Goal: Task Accomplishment & Management: Complete application form

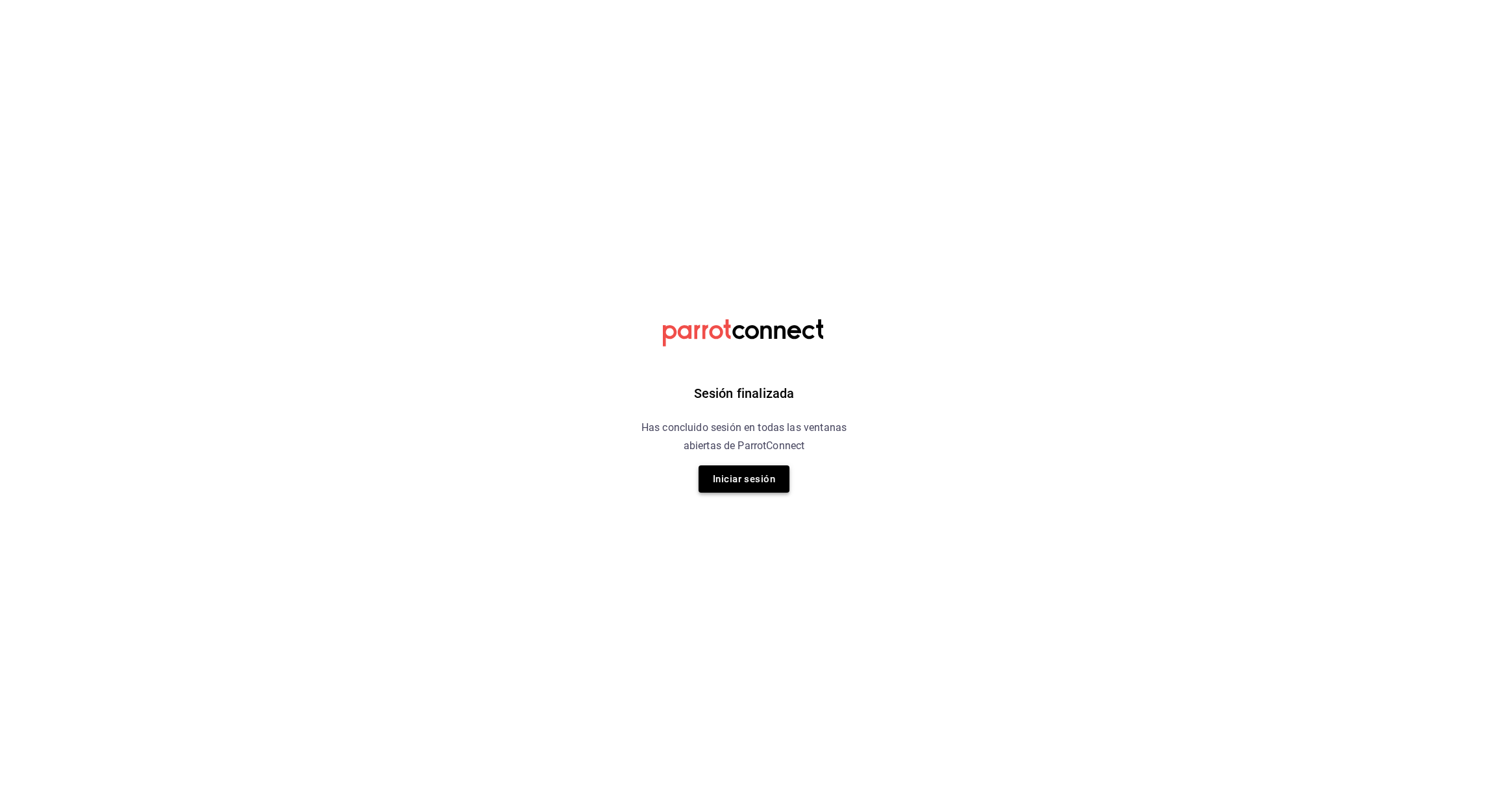
click at [739, 483] on button "Iniciar sesión" at bounding box center [744, 478] width 91 height 27
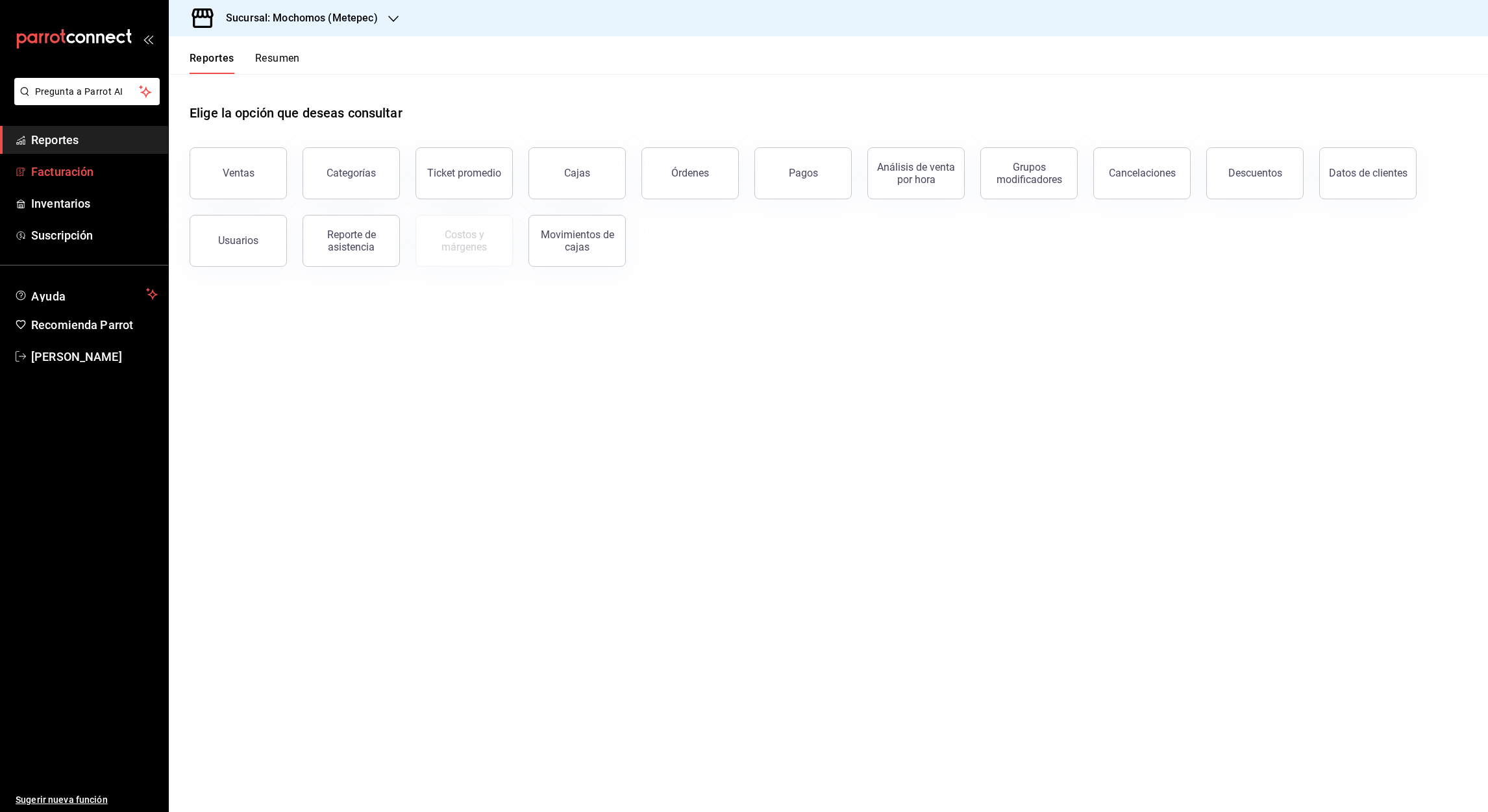
click at [61, 165] on font "Facturación" at bounding box center [62, 171] width 62 height 14
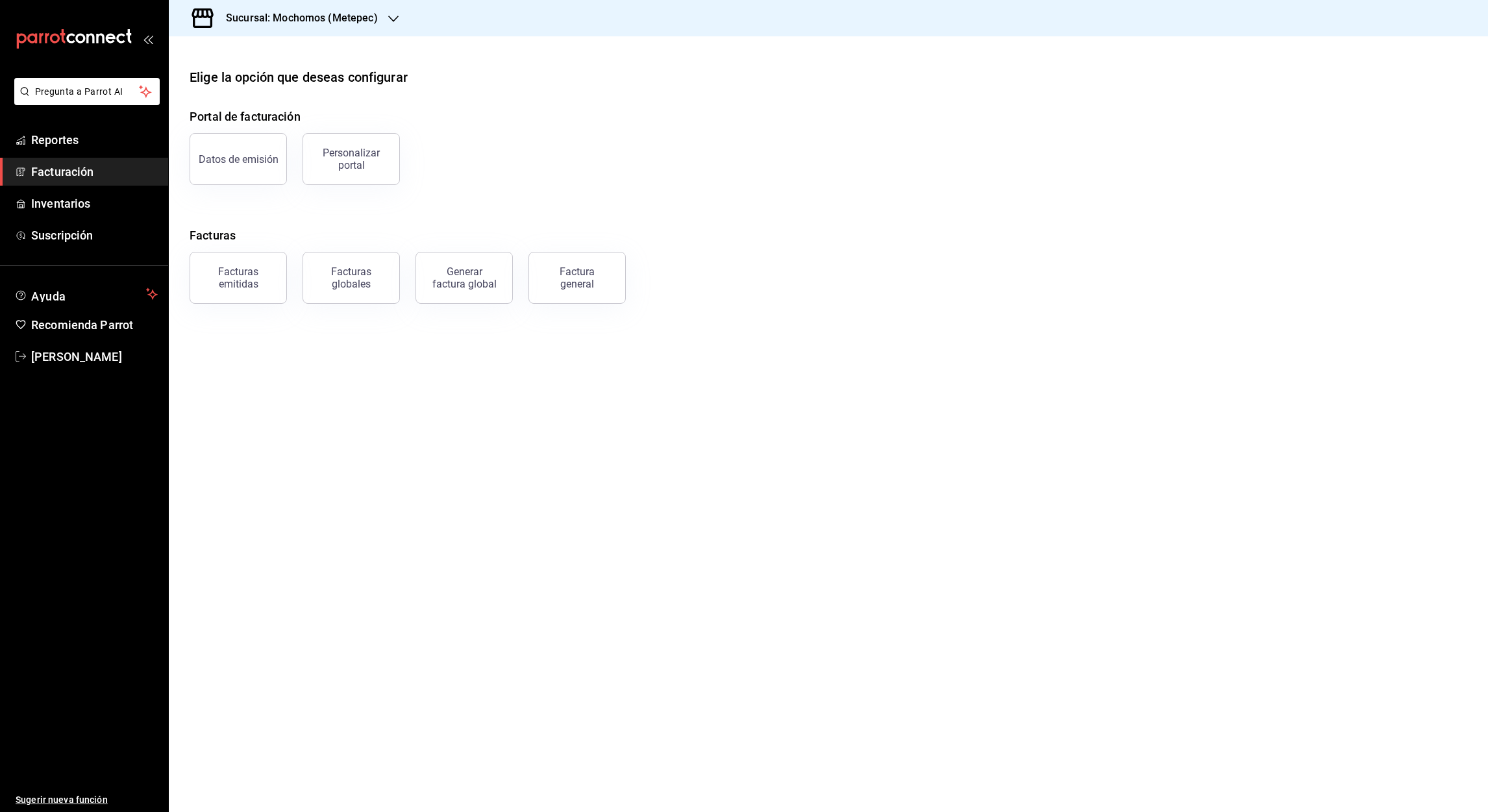
click at [389, 15] on icon "button" at bounding box center [394, 19] width 11 height 11
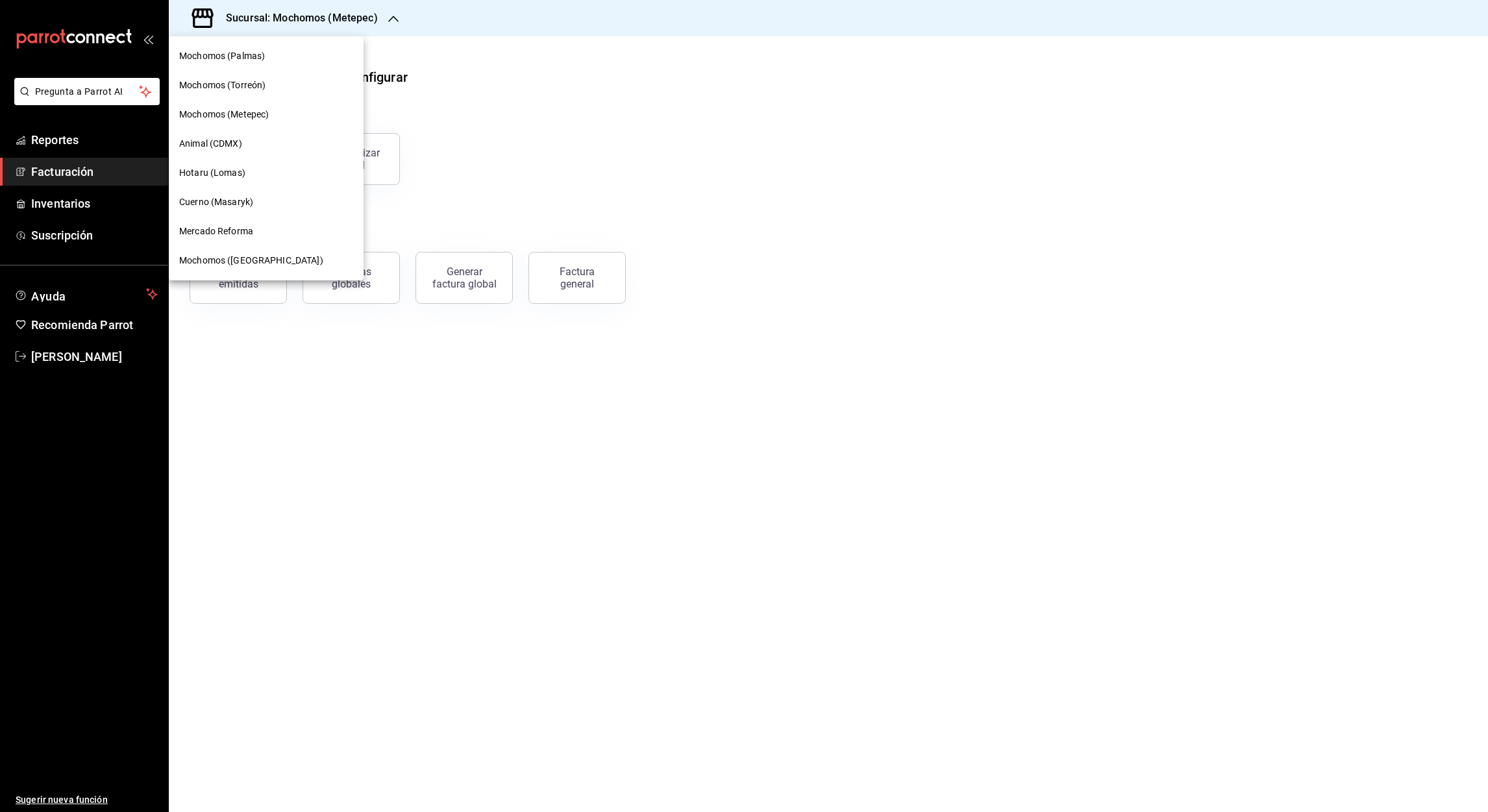
click at [222, 53] on span "Mochomos (Palmas)" at bounding box center [222, 56] width 85 height 14
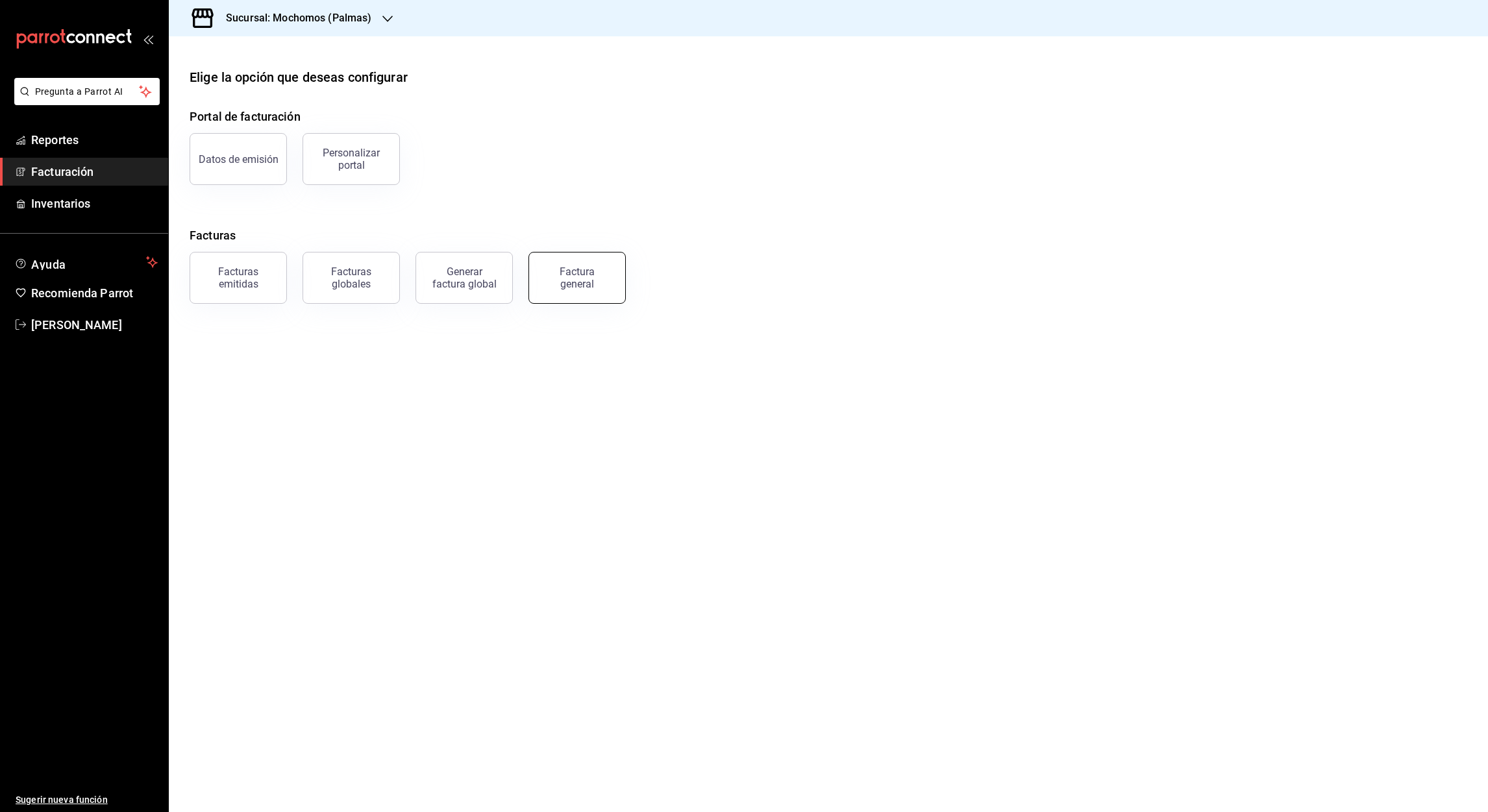
click at [589, 288] on div "Factura general" at bounding box center [577, 278] width 65 height 25
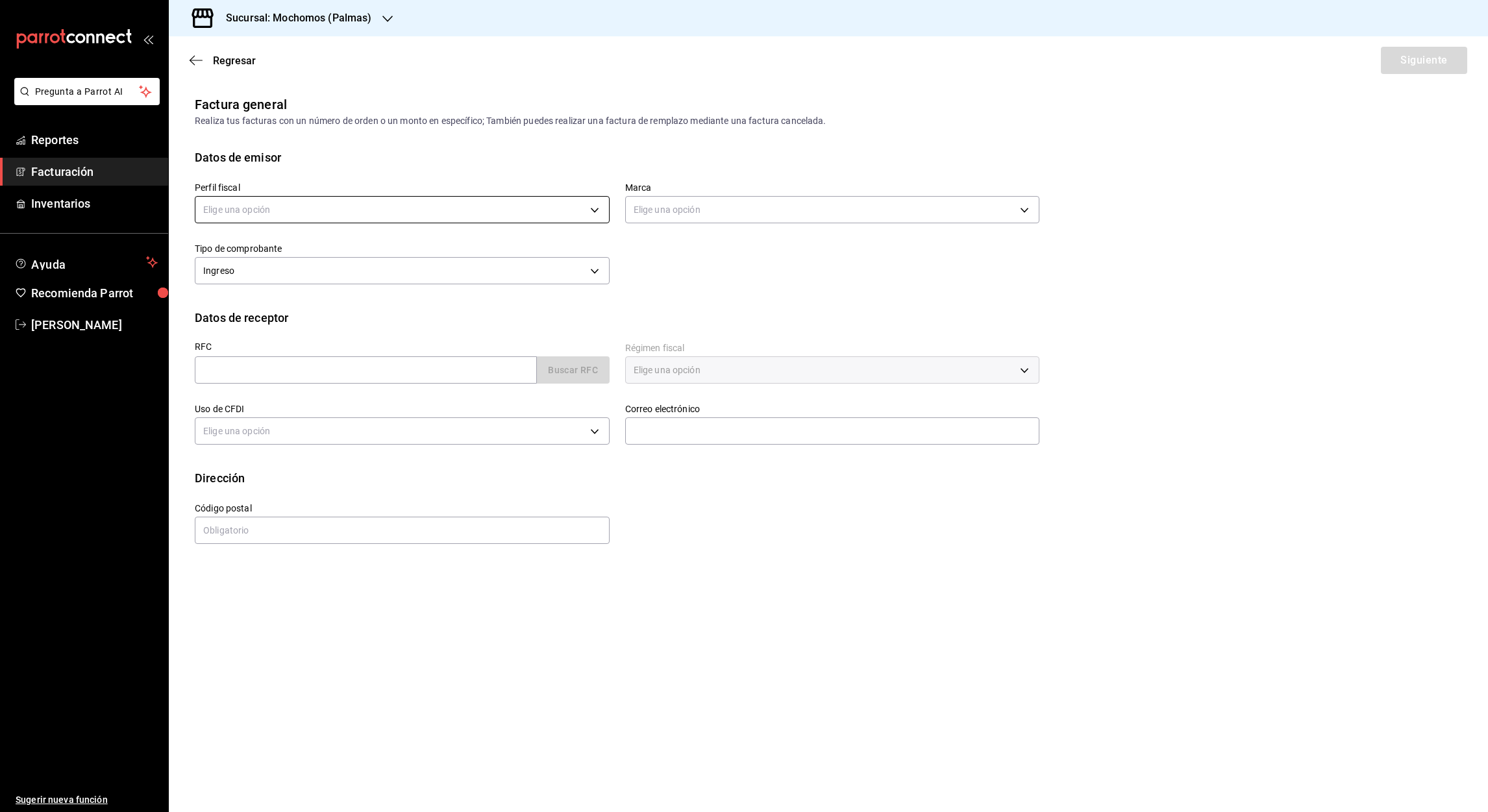
click at [597, 210] on body "Pregunta a Parrot AI Reportes Facturación Inventarios Ayuda Recomienda Parrot […" at bounding box center [744, 406] width 1488 height 812
click at [292, 273] on li "RIQUEZA SONORENSE" at bounding box center [402, 275] width 414 height 24
type input "f32988e5-fc6c-4f89-af75-468b01b121b8"
type input "70f98016-ab90-4f26-81e6-ab4884d8d8a0"
click at [229, 371] on input "text" at bounding box center [365, 369] width 342 height 27
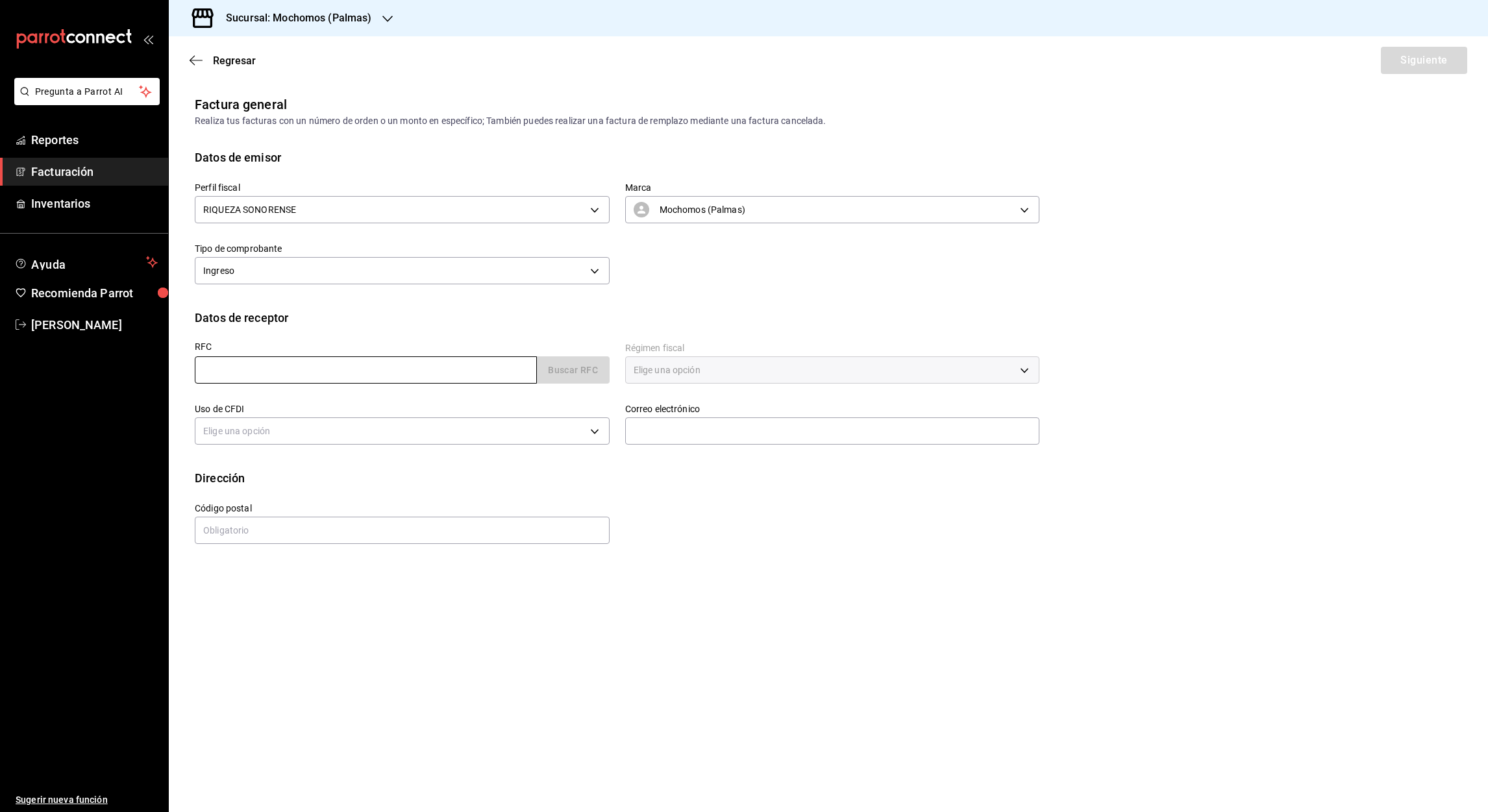
paste input "TUC120314S34"
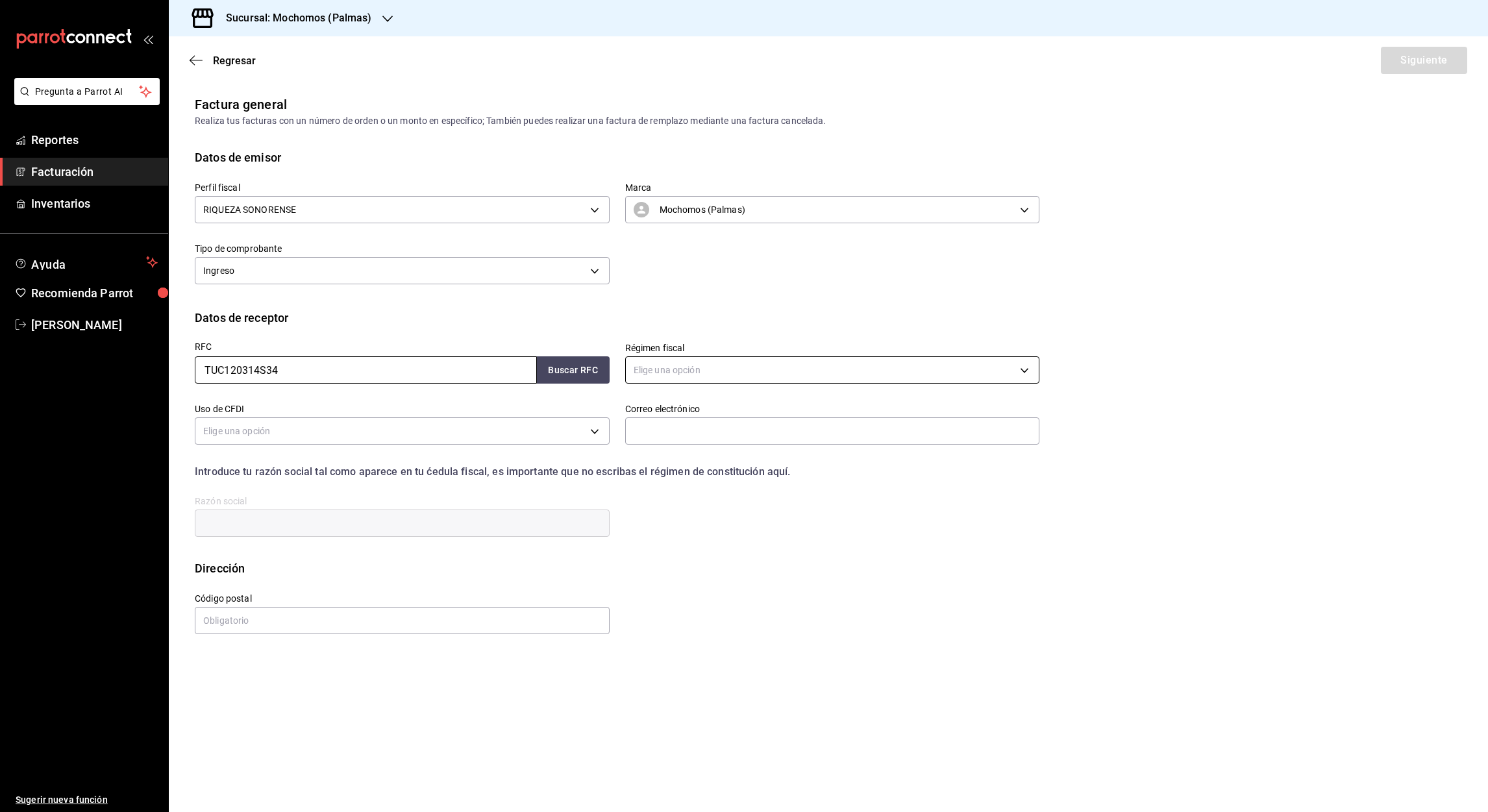
type input "TUC120314S34"
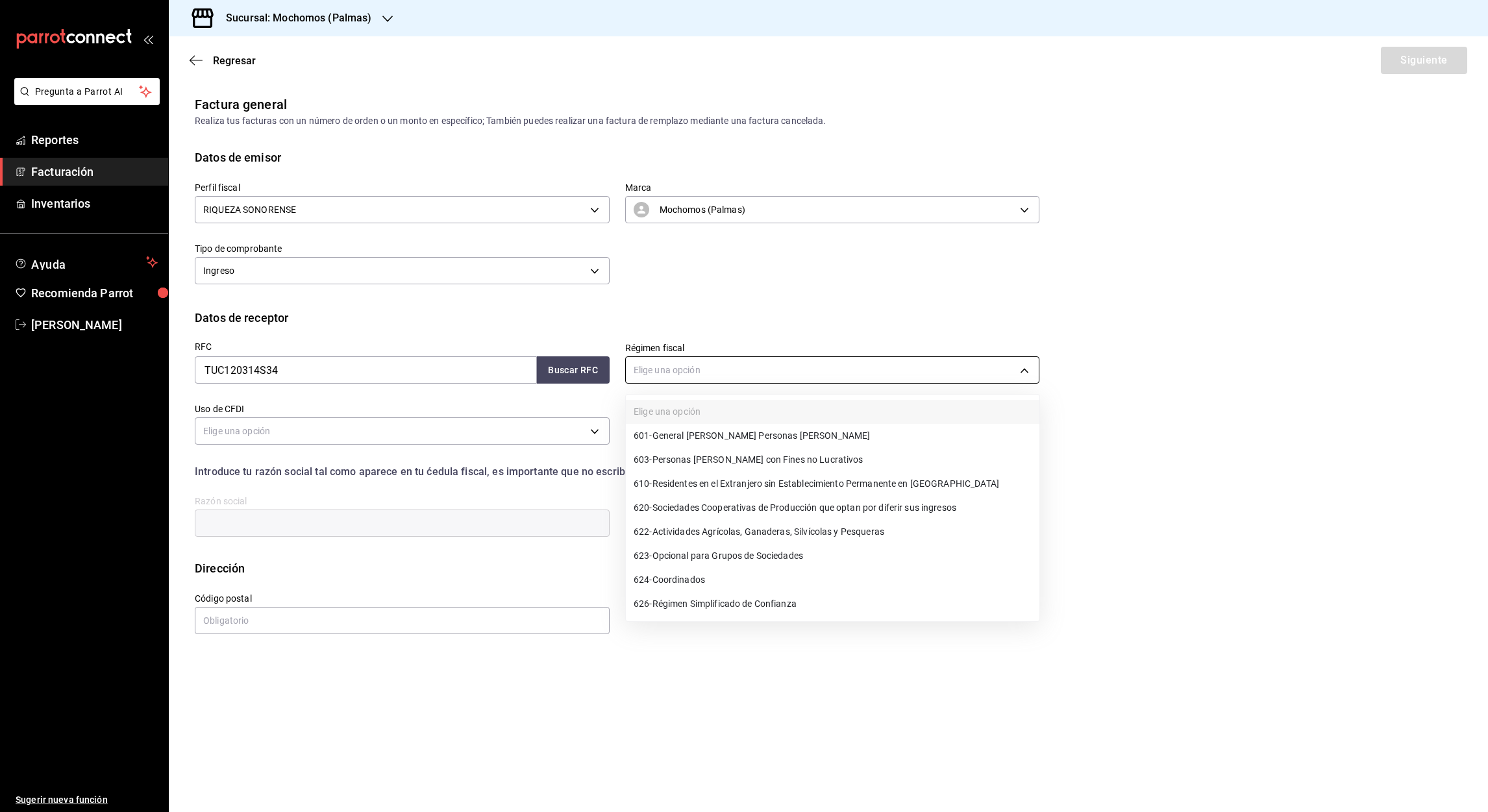
click at [1026, 368] on body "Pregunta a Parrot AI Reportes Facturación Inventarios Ayuda Recomienda Parrot […" at bounding box center [744, 406] width 1488 height 812
click at [757, 436] on span "601 - General [PERSON_NAME] Personas [PERSON_NAME]" at bounding box center [752, 436] width 236 height 14
type input "601"
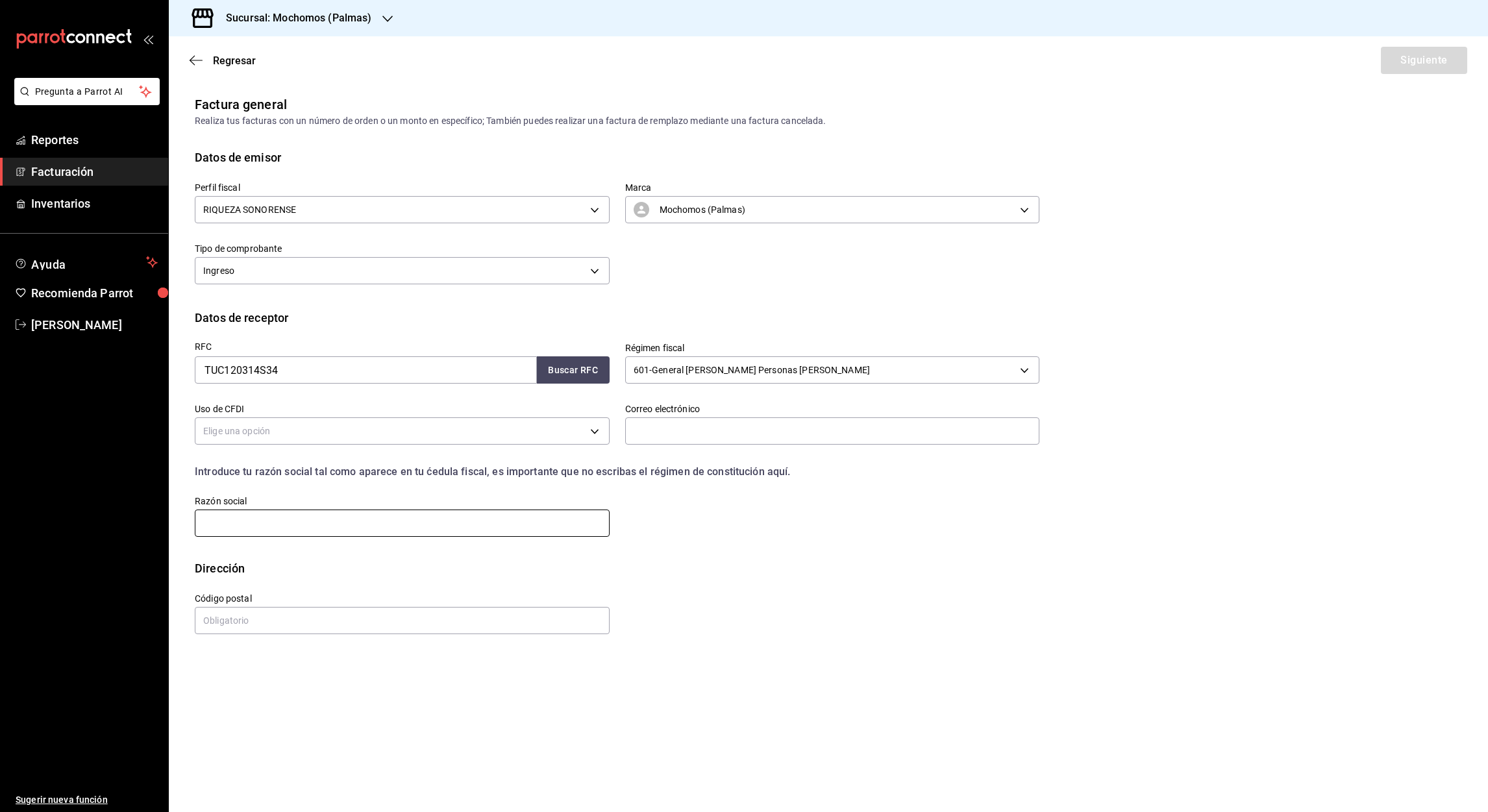
click at [227, 517] on input "text" at bounding box center [402, 522] width 415 height 27
paste input "THORURBANACAPITAL"
type input "THORURBANACAPITAL"
click at [225, 624] on input "text" at bounding box center [402, 620] width 415 height 27
type input "11950"
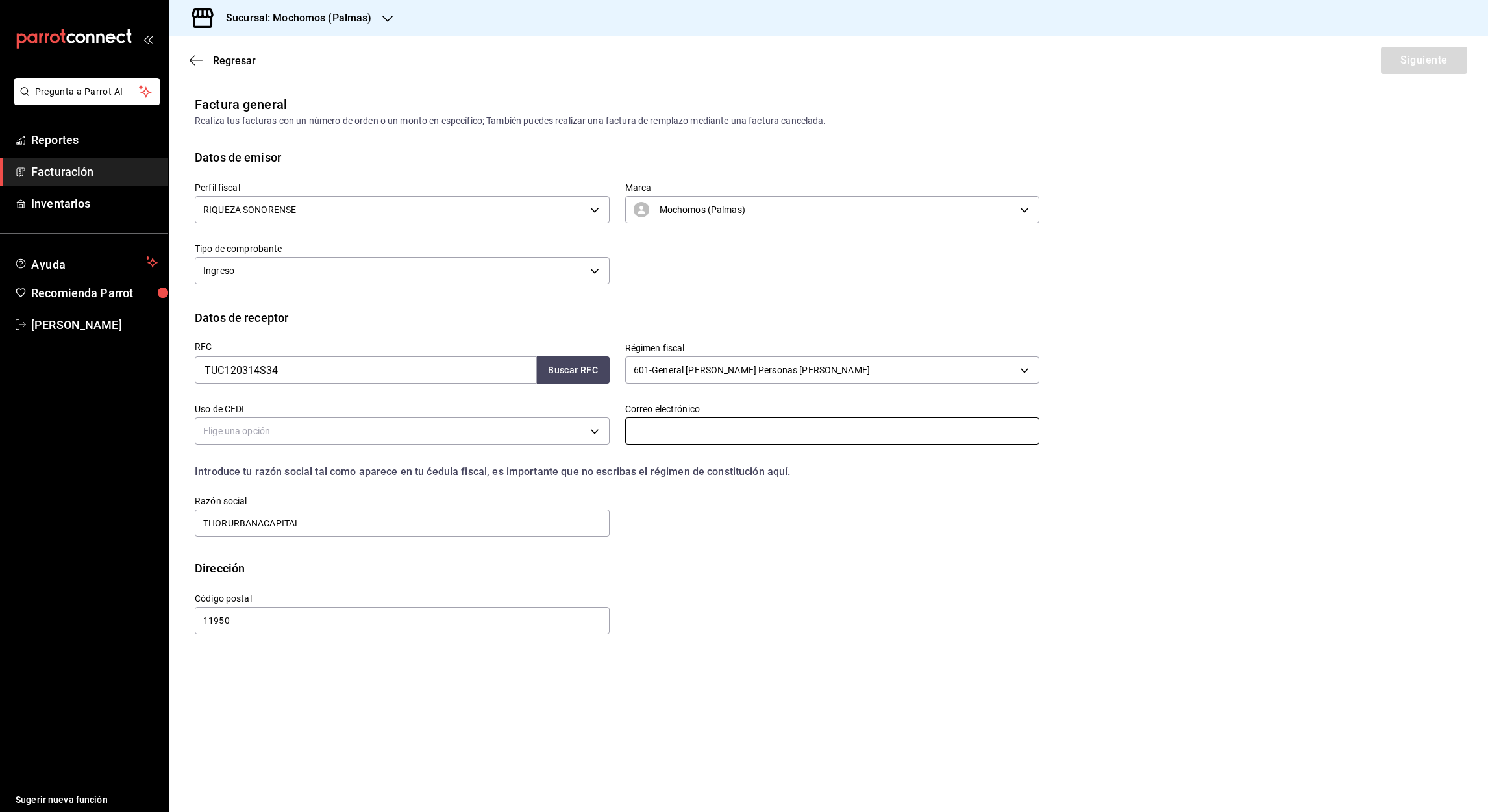
click at [651, 437] on input "text" at bounding box center [832, 431] width 415 height 27
paste input "[EMAIL_ADDRESS][DOMAIN_NAME]"
type input "[EMAIL_ADDRESS][DOMAIN_NAME]"
click at [673, 298] on div "Perfil fiscal RIQUEZA SONORENSE f32988e5-fc6c-4f89-af75-468b01b121b8 Marca Moch…" at bounding box center [828, 238] width 1267 height 143
click at [747, 429] on input "[EMAIL_ADDRESS][DOMAIN_NAME]" at bounding box center [832, 431] width 415 height 27
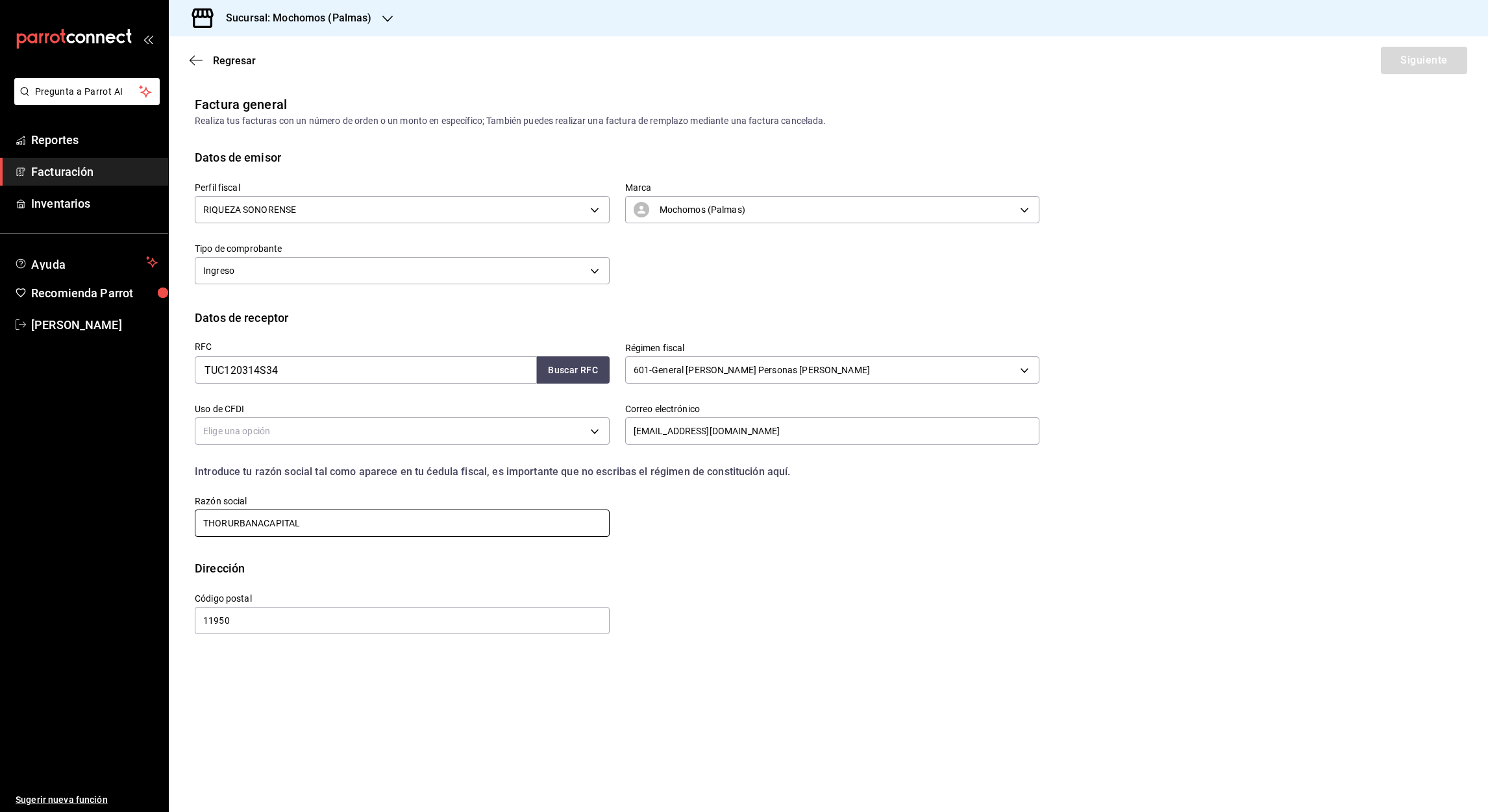
click at [415, 521] on input "THORURBANACAPITAL" at bounding box center [402, 522] width 415 height 27
click at [227, 523] on input "THORURBANACAPITAL" at bounding box center [402, 522] width 415 height 27
type input "THOR URBANA CAPITAL"
click at [358, 571] on div "Dirección" at bounding box center [828, 567] width 1267 height 18
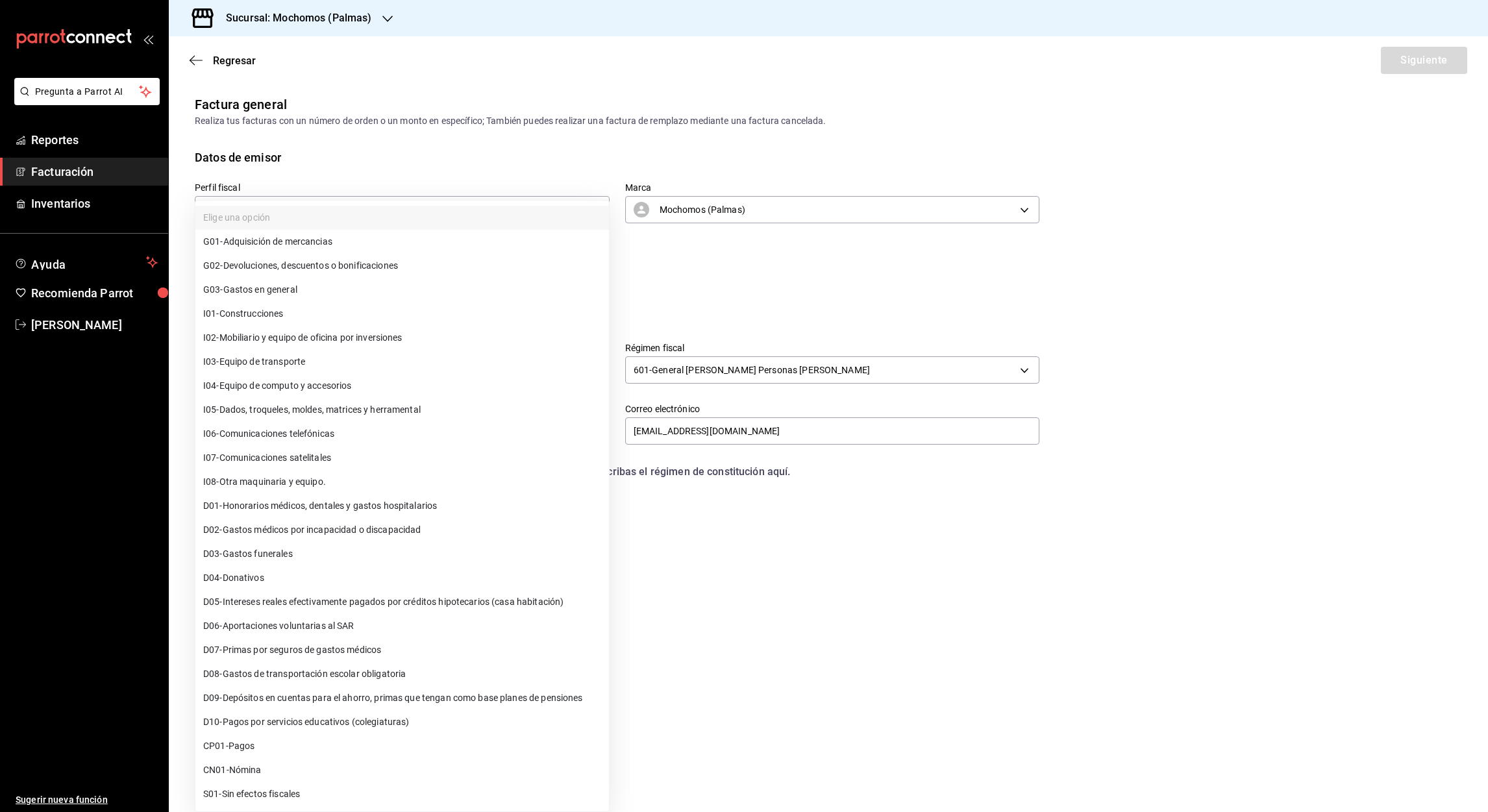
click at [352, 418] on body "Pregunta a Parrot AI Reportes Facturación Inventarios Ayuda Recomienda Parrot […" at bounding box center [744, 406] width 1488 height 812
click at [260, 293] on span "G03 - Gastos en general" at bounding box center [250, 290] width 94 height 14
type input "G03"
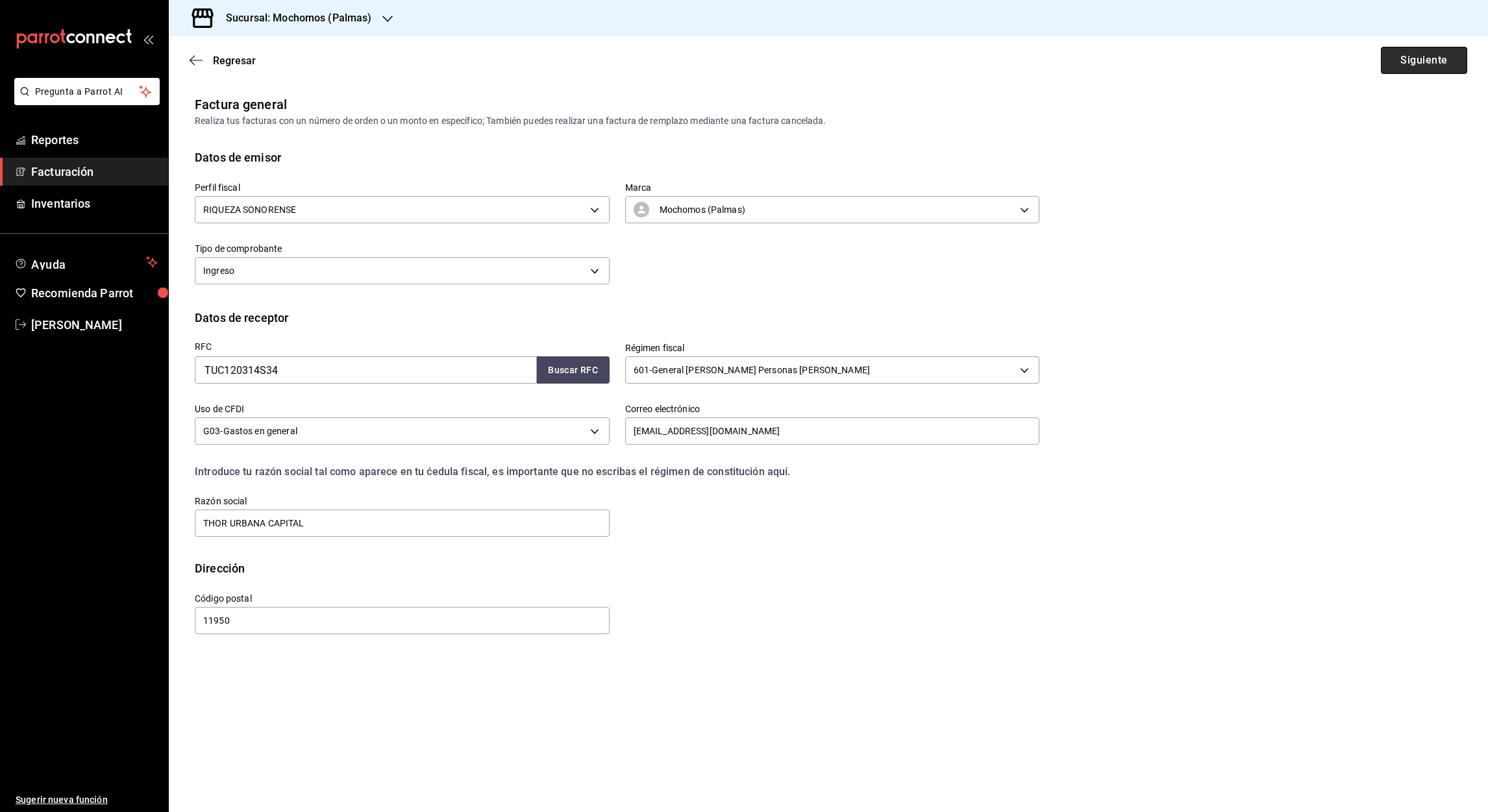
click at [1432, 55] on button "Siguiente" at bounding box center [1424, 60] width 86 height 27
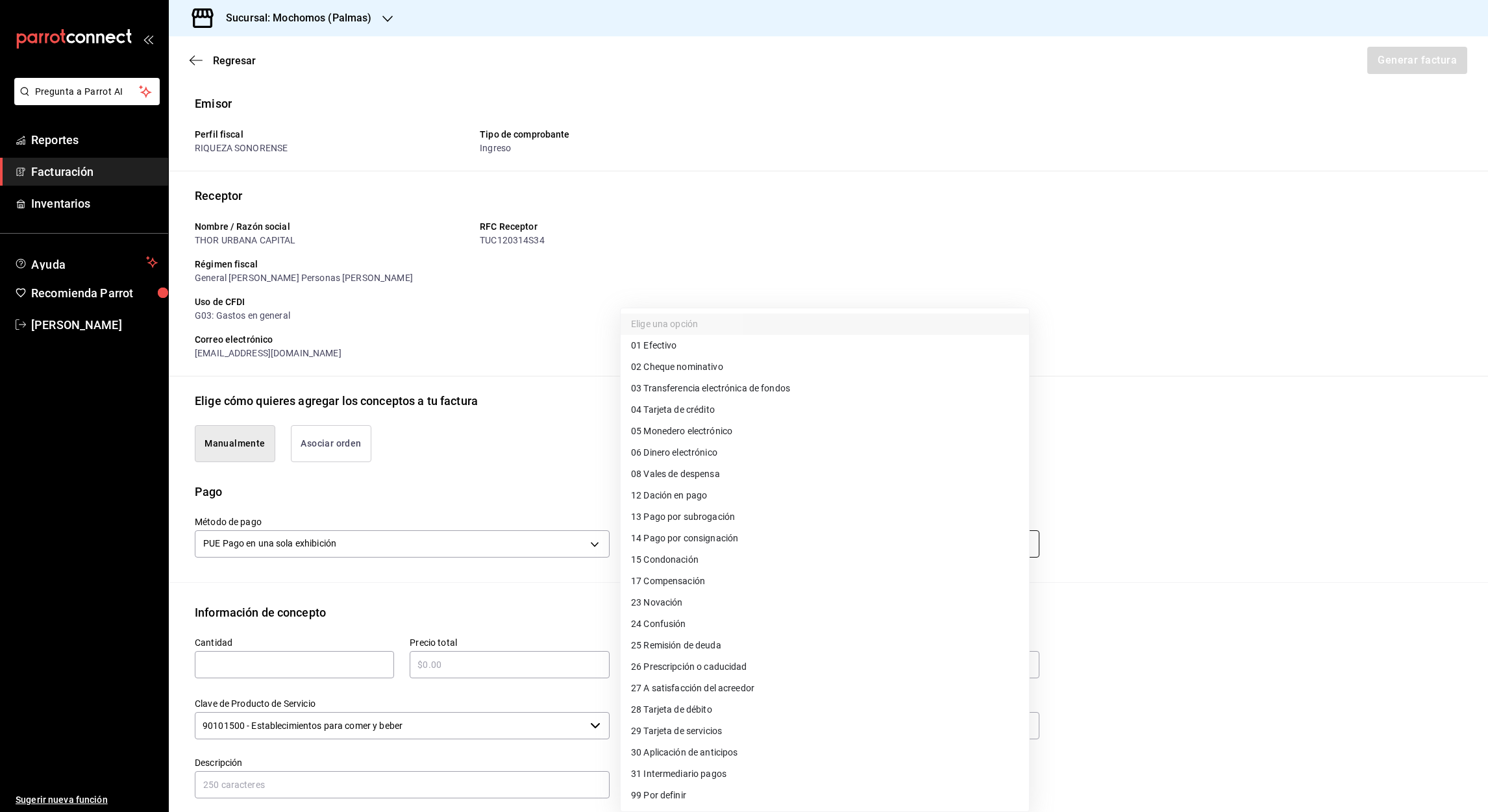
click at [1016, 547] on body "Pregunta a Parrot AI Reportes Facturación Inventarios Ayuda Recomienda Parrot […" at bounding box center [744, 406] width 1488 height 812
click at [688, 409] on span "04 Tarjeta de crédito" at bounding box center [672, 410] width 84 height 14
type input "04"
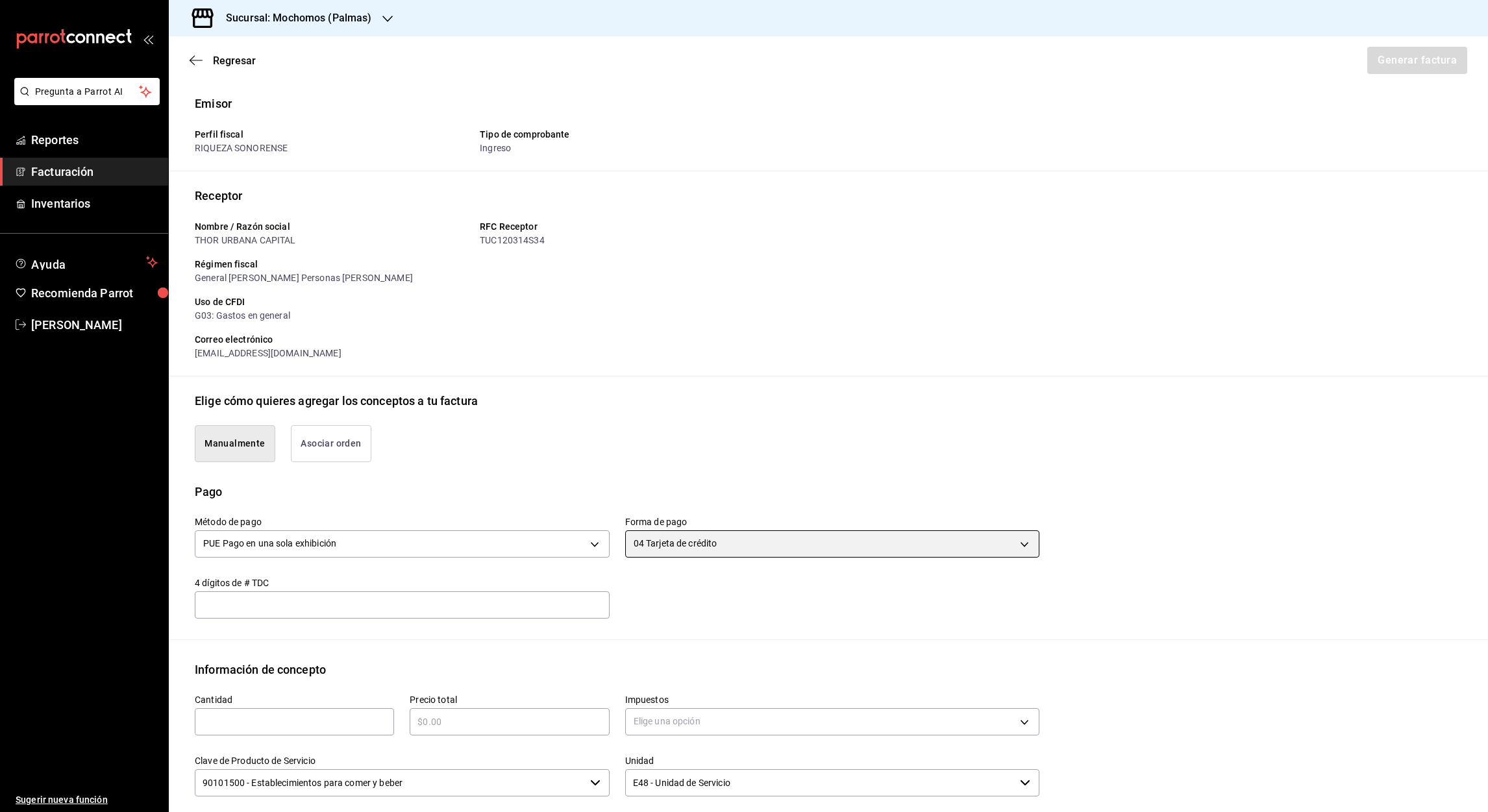
scroll to position [262, 0]
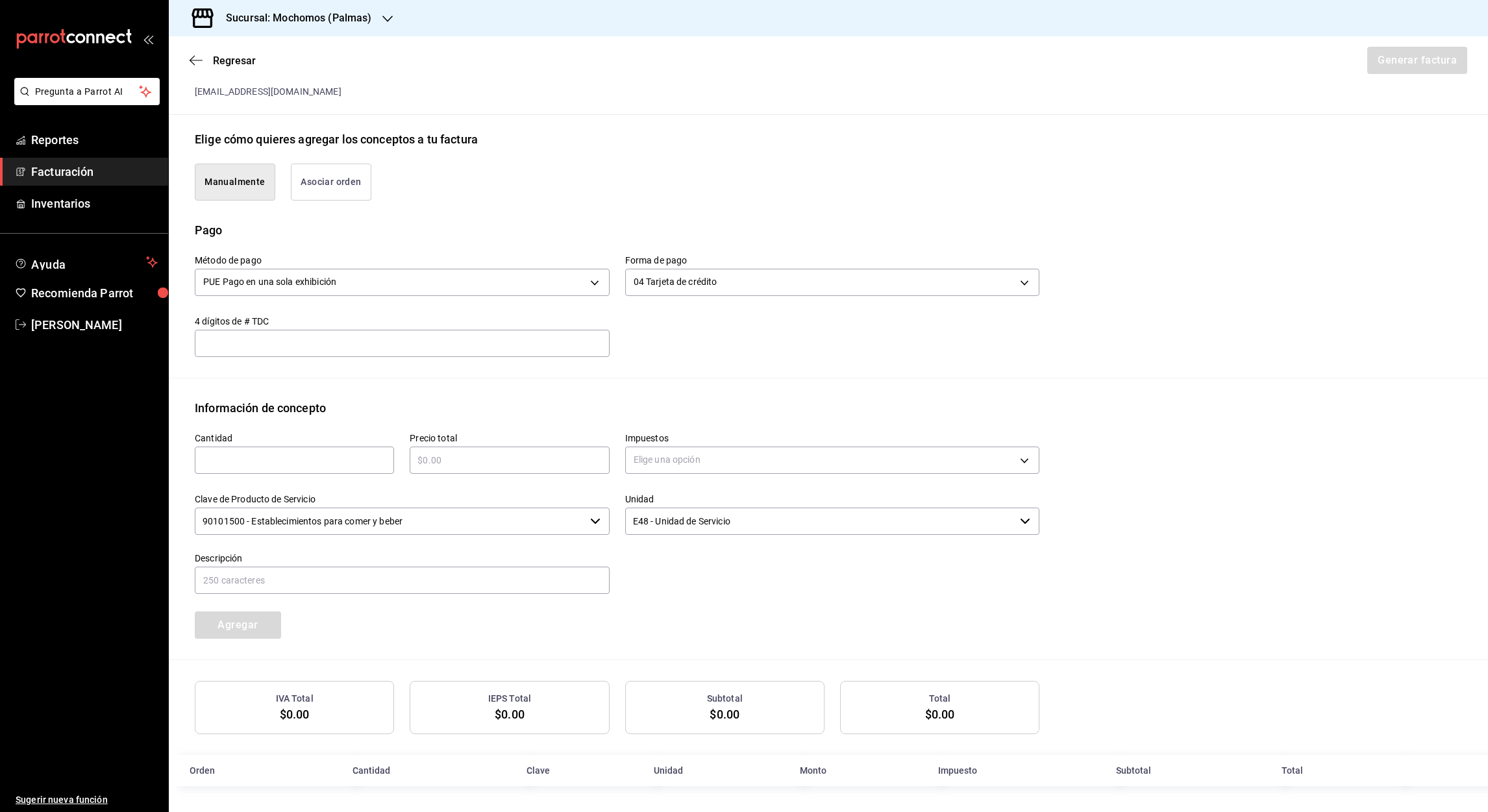
click at [364, 453] on input "text" at bounding box center [294, 460] width 199 height 15
type input "1"
click at [512, 452] on input "text" at bounding box center [509, 460] width 199 height 15
type input "$3202"
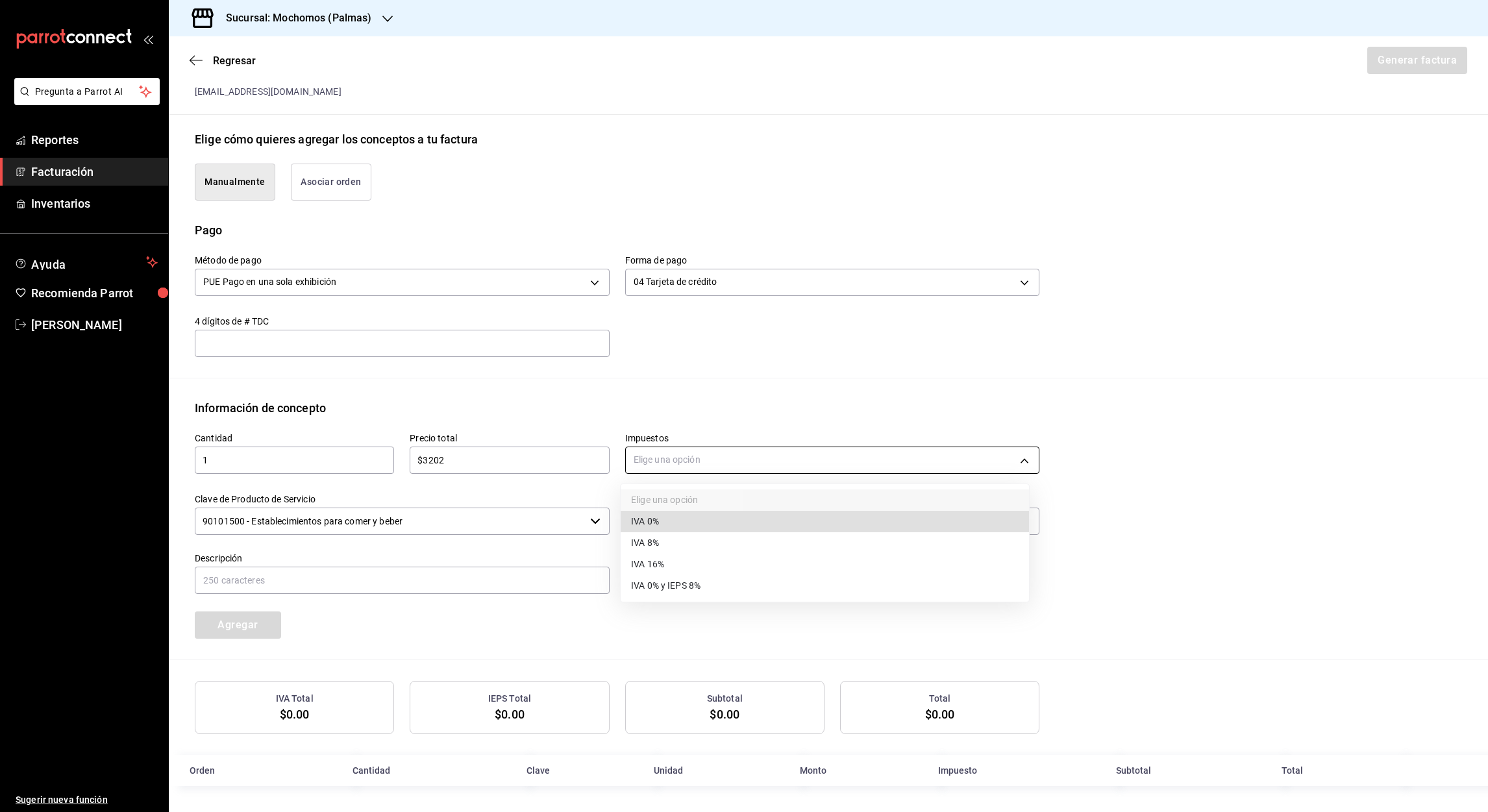
click at [799, 451] on body "Pregunta a Parrot AI Reportes Facturación Inventarios Ayuda Recomienda Parrot […" at bounding box center [744, 406] width 1488 height 812
click at [656, 565] on span "IVA 16%" at bounding box center [647, 564] width 33 height 14
type input "IVA_16"
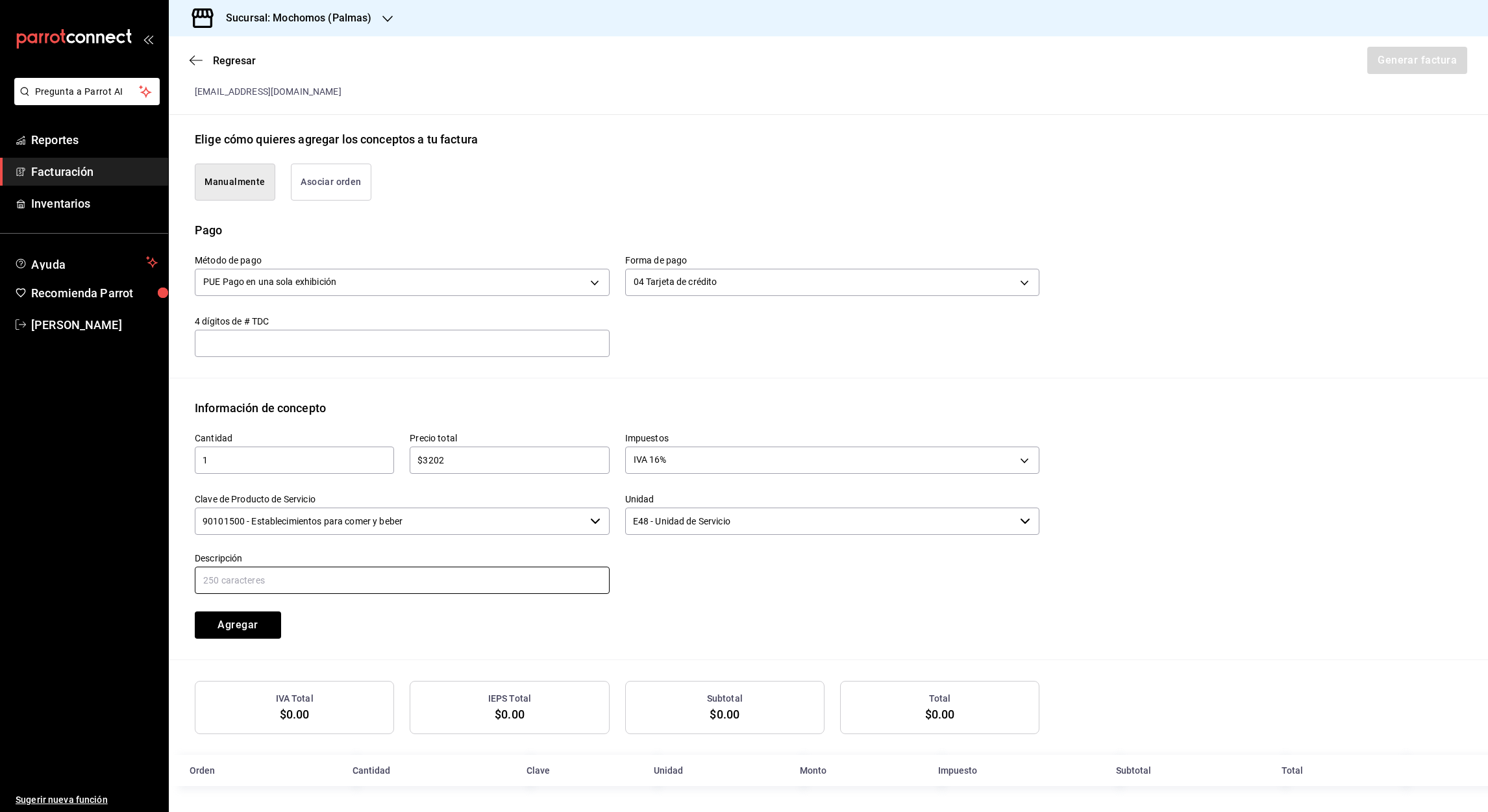
click at [299, 570] on input "text" at bounding box center [402, 580] width 415 height 27
click at [348, 575] on input "Referencia #Cuenta 280825-P-0069 #Mesa 1 Fecha de consumo [DATE]" at bounding box center [402, 580] width 415 height 27
click at [385, 576] on input "Referencia #Cuenta 240625-P-0029 #Mesa 1 Fecha de consumo [DATE]" at bounding box center [402, 580] width 415 height 27
click at [529, 580] on input "Referencia #Cuenta 240625-P-0029 #Mesa 46 Fecha de consumo [DATE]" at bounding box center [402, 580] width 415 height 27
type input "Referencia #Cuenta 240625-P-0029 #Mesa 46 Fecha de consumo [DATE]"
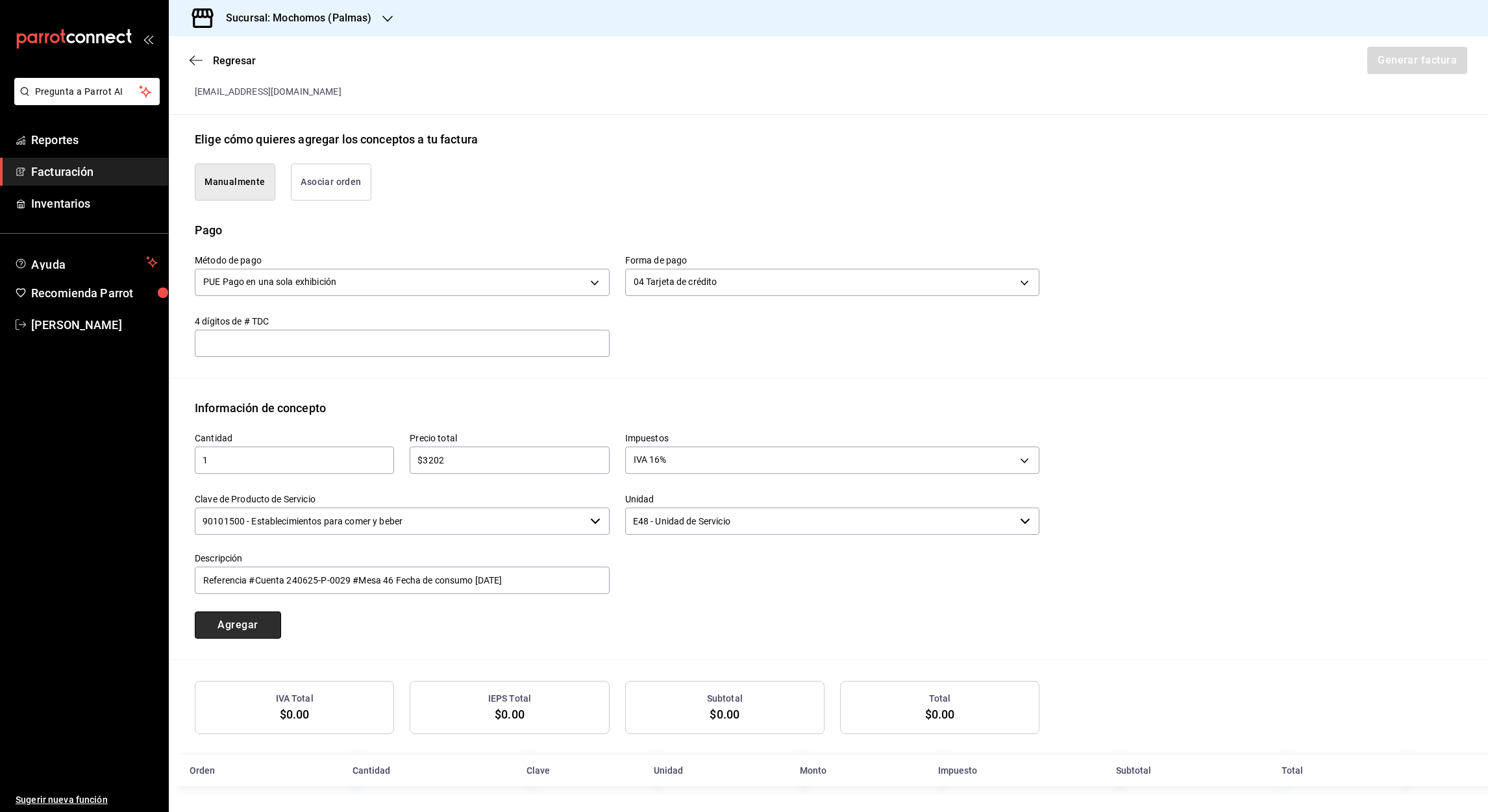
click at [231, 625] on button "Agregar" at bounding box center [238, 624] width 86 height 27
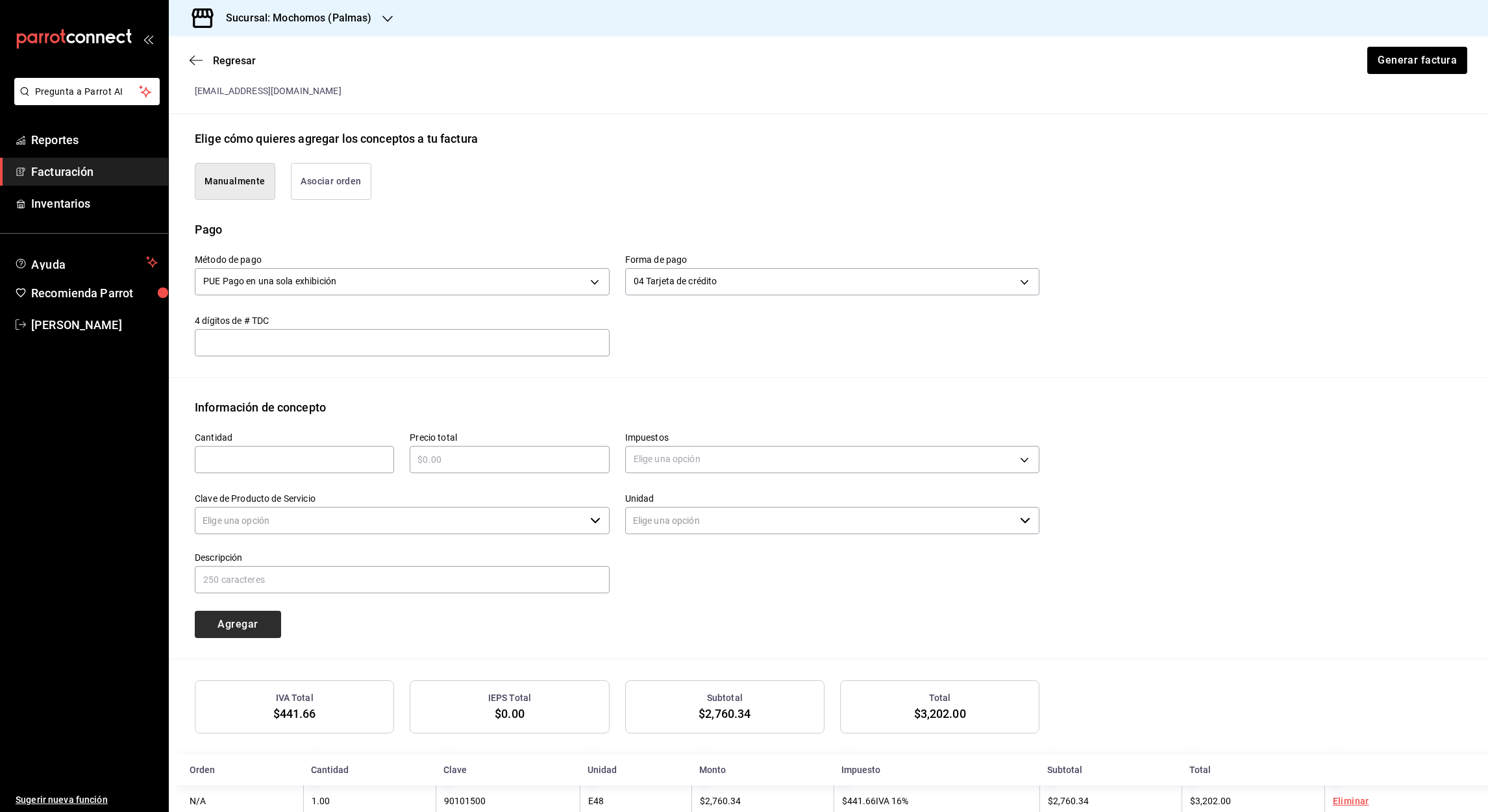
type input "90101500 - Establecimientos para comer y beber"
type input "E48 - Unidad de Servicio"
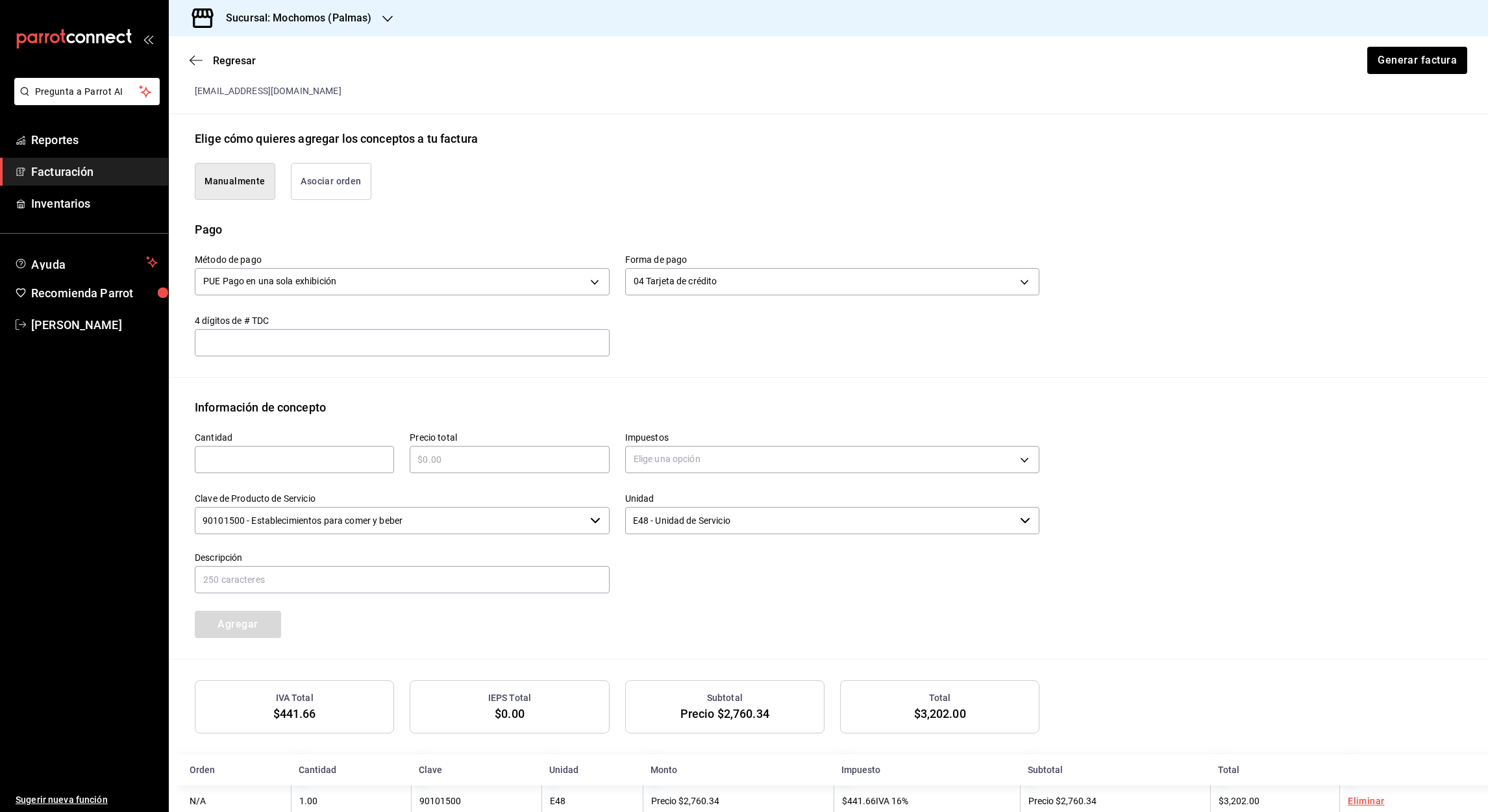
scroll to position [294, 0]
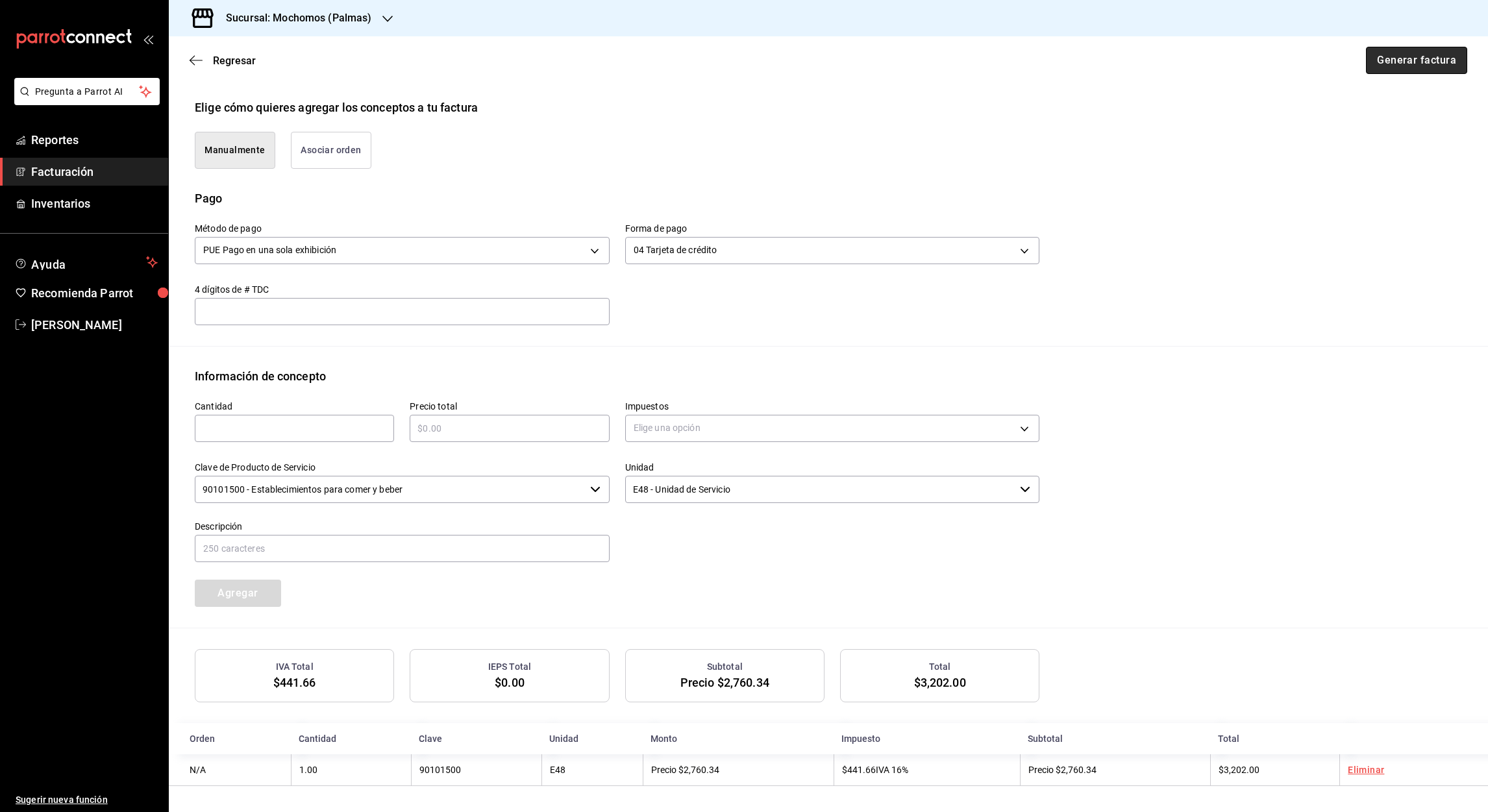
click at [1400, 61] on button "Generar factura" at bounding box center [1416, 60] width 102 height 27
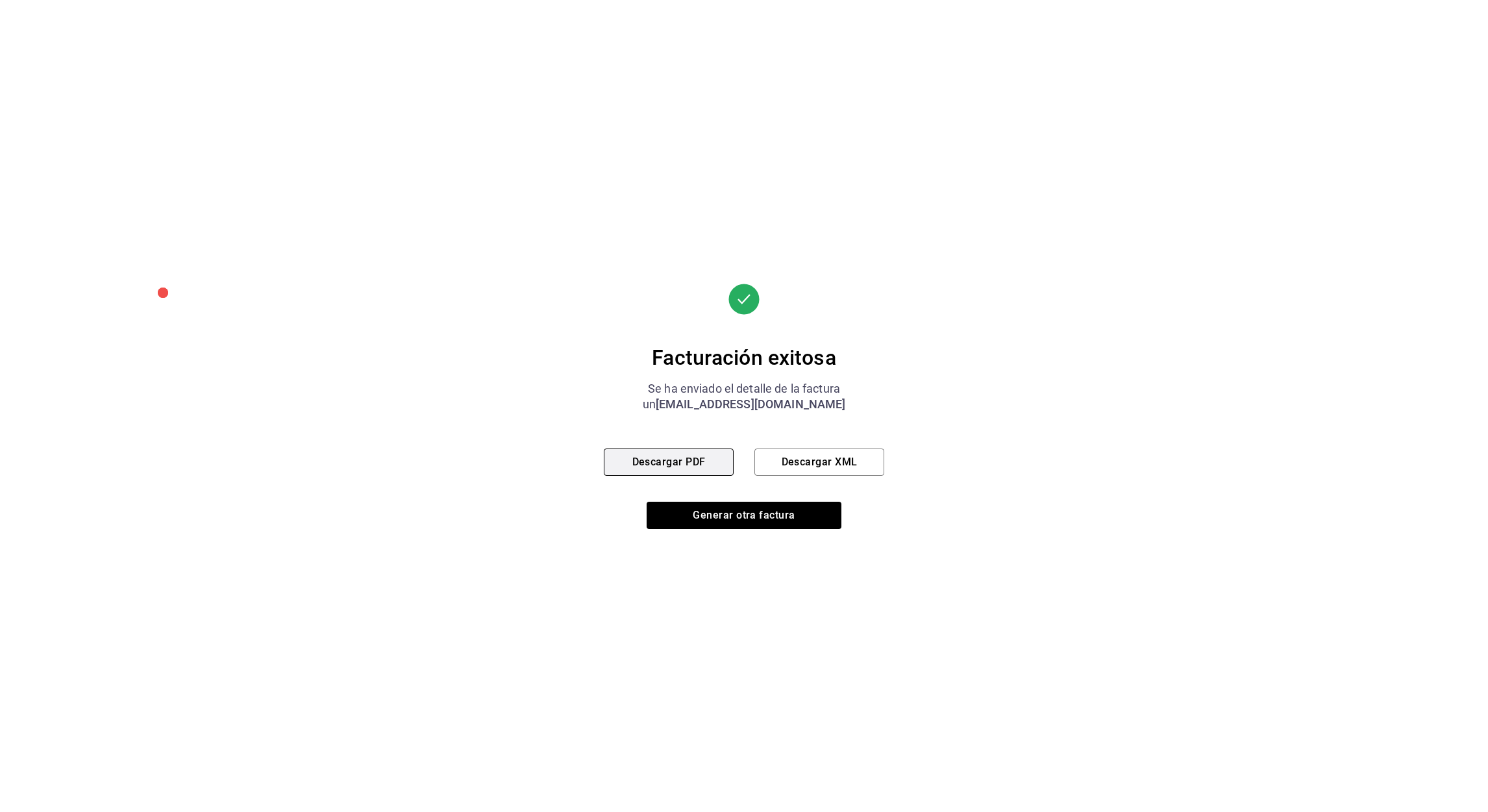
click at [700, 464] on button "Descargar PDF" at bounding box center [669, 461] width 130 height 27
click at [801, 472] on button "Descargar XML" at bounding box center [819, 461] width 130 height 27
